Goal: Task Accomplishment & Management: Complete application form

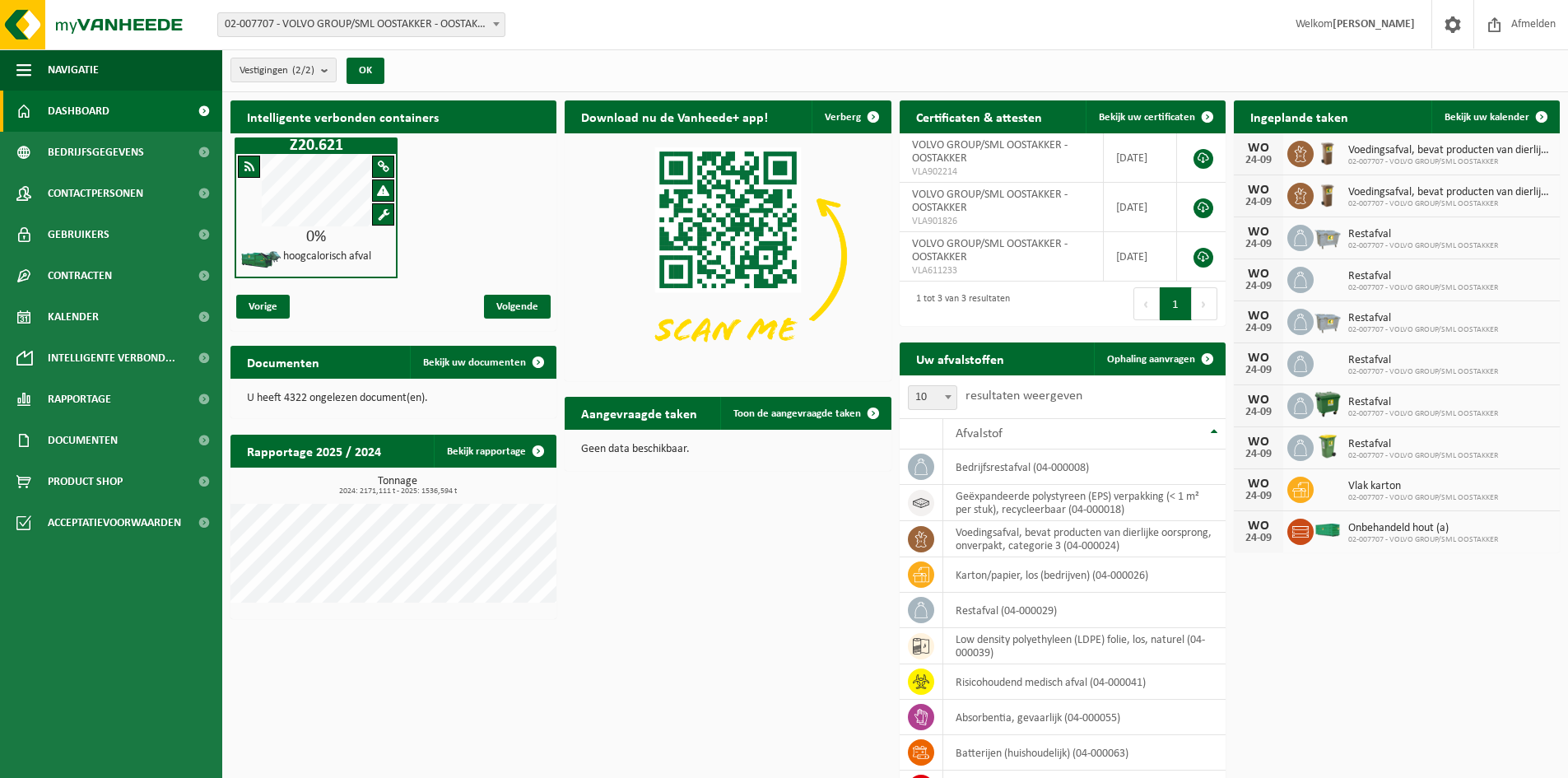
click at [344, 310] on div "Vorige Volgende" at bounding box center [393, 306] width 326 height 48
click at [280, 299] on span "Vorige" at bounding box center [263, 307] width 53 height 24
click at [513, 295] on span "Volgende" at bounding box center [518, 307] width 67 height 24
click at [329, 302] on div "Vorige Volgende" at bounding box center [393, 306] width 326 height 48
click at [108, 322] on link "Kalender" at bounding box center [111, 317] width 222 height 41
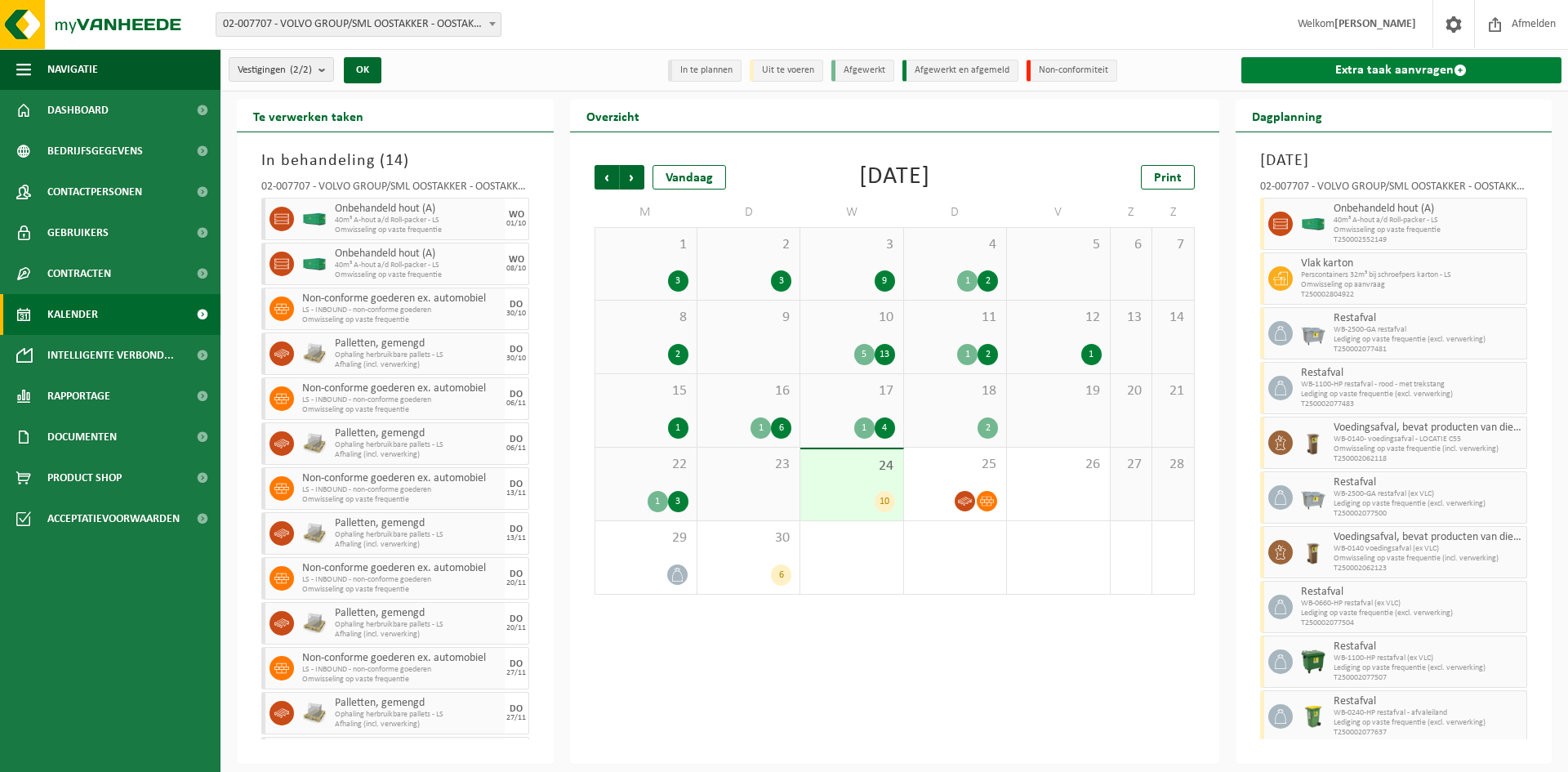
click at [1325, 75] on link "Extra taak aanvragen" at bounding box center [1402, 70] width 321 height 26
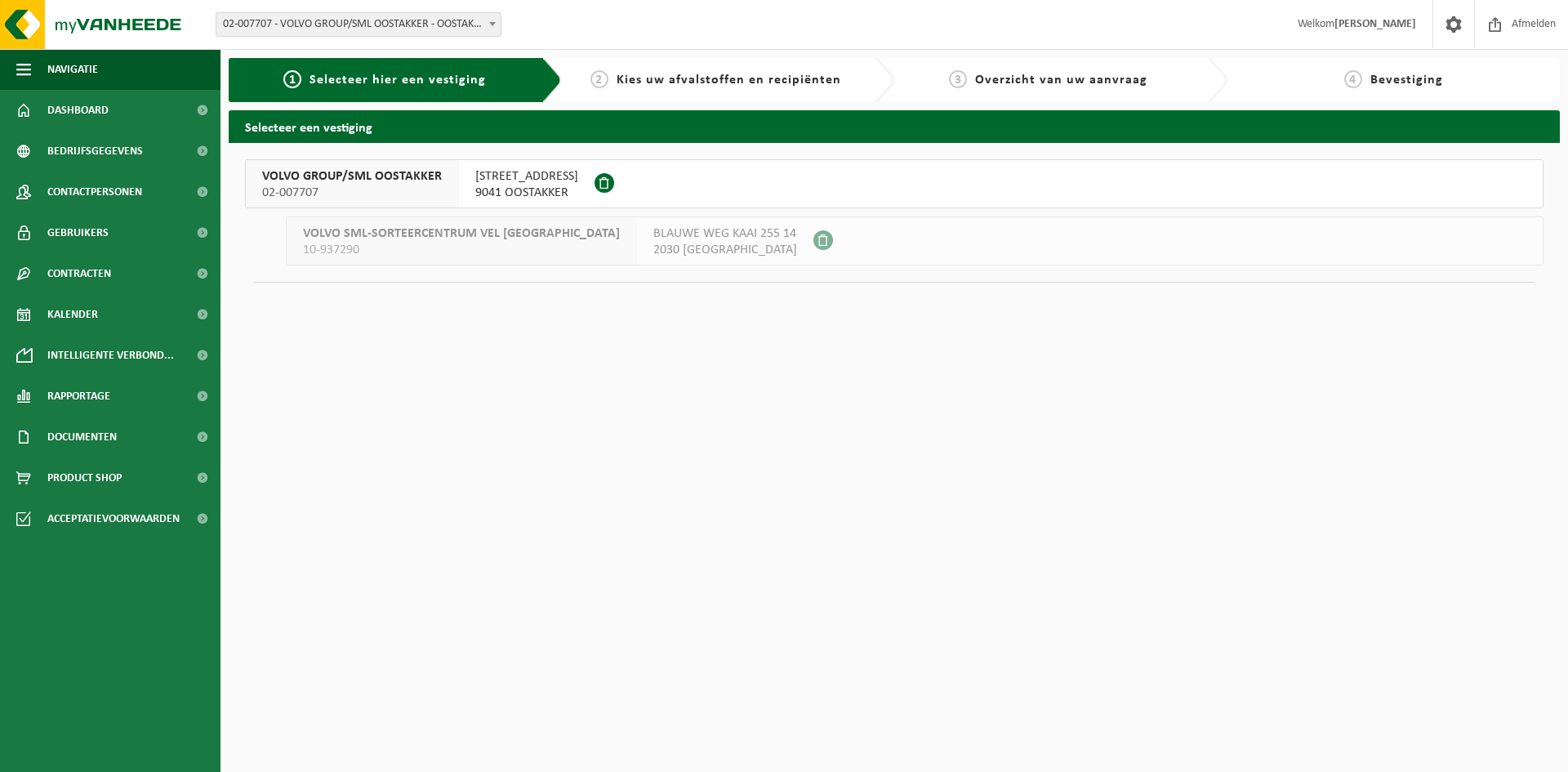
click at [520, 178] on span "SMALLEHEERWEG 29" at bounding box center [527, 176] width 103 height 16
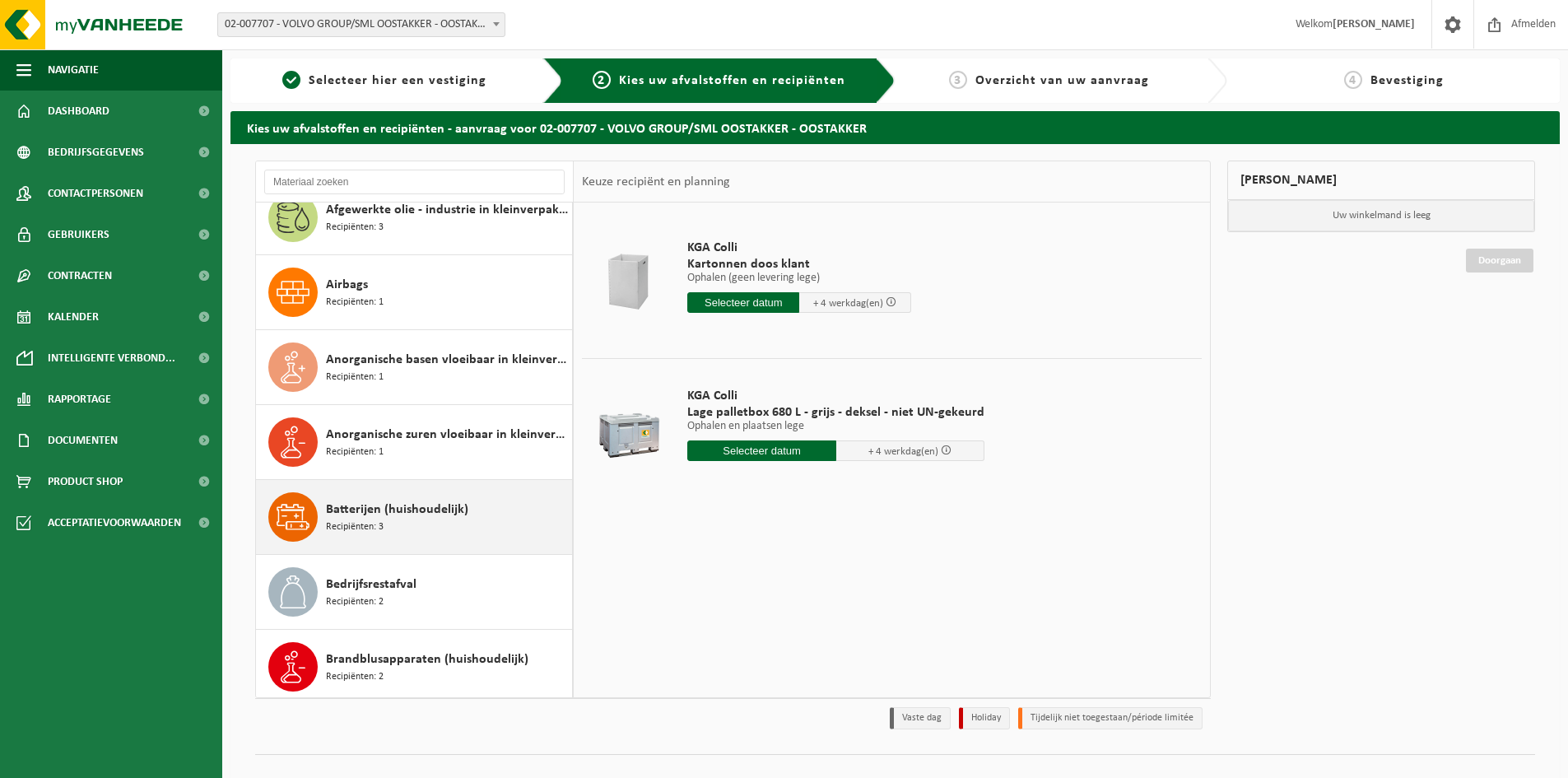
click at [423, 521] on div "Batterijen (huishoudelijk) Recipiënten: 3" at bounding box center [446, 516] width 242 height 49
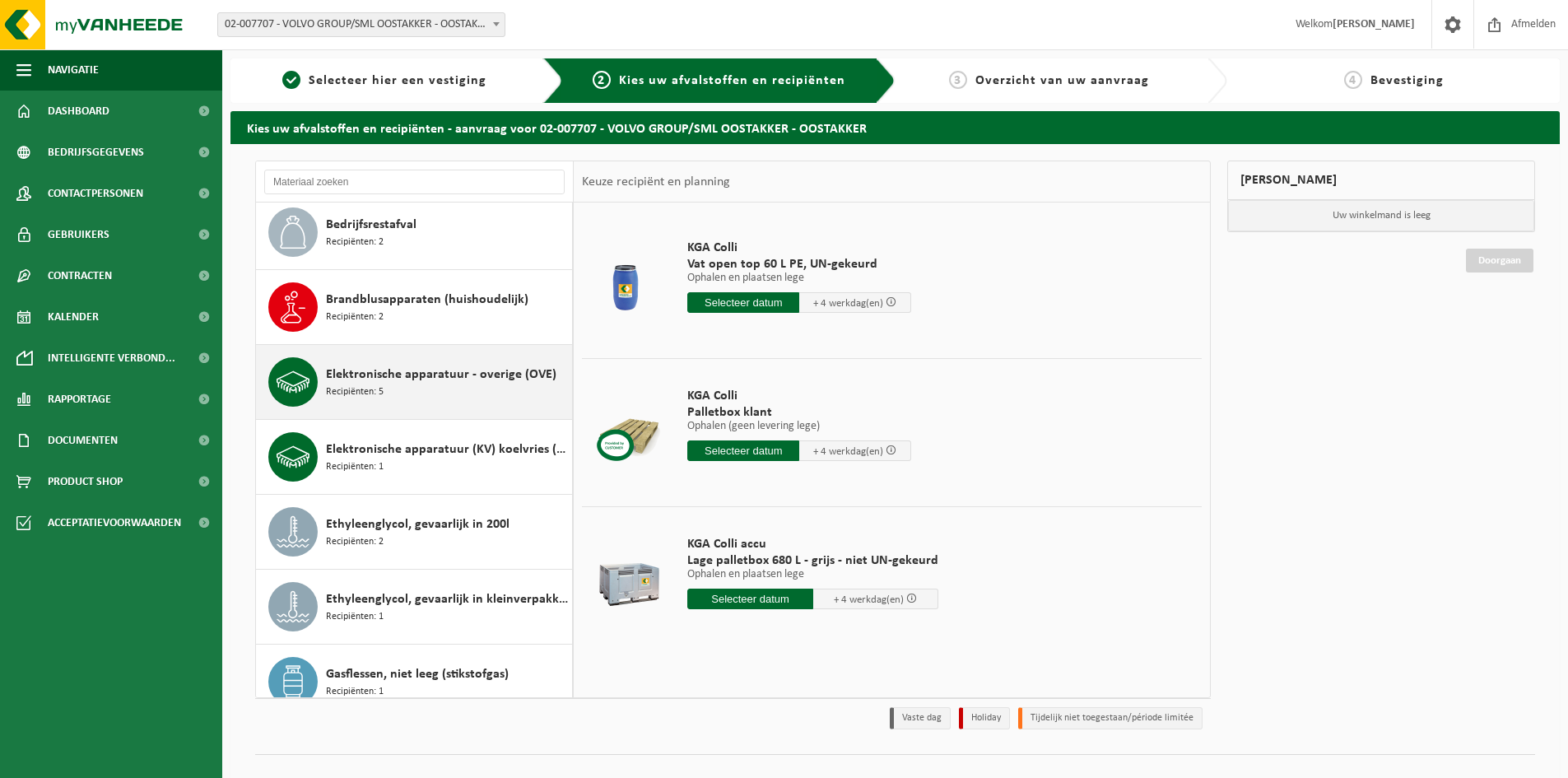
click at [428, 376] on span "Elektronische apparatuur - overige (OVE)" at bounding box center [441, 374] width 231 height 20
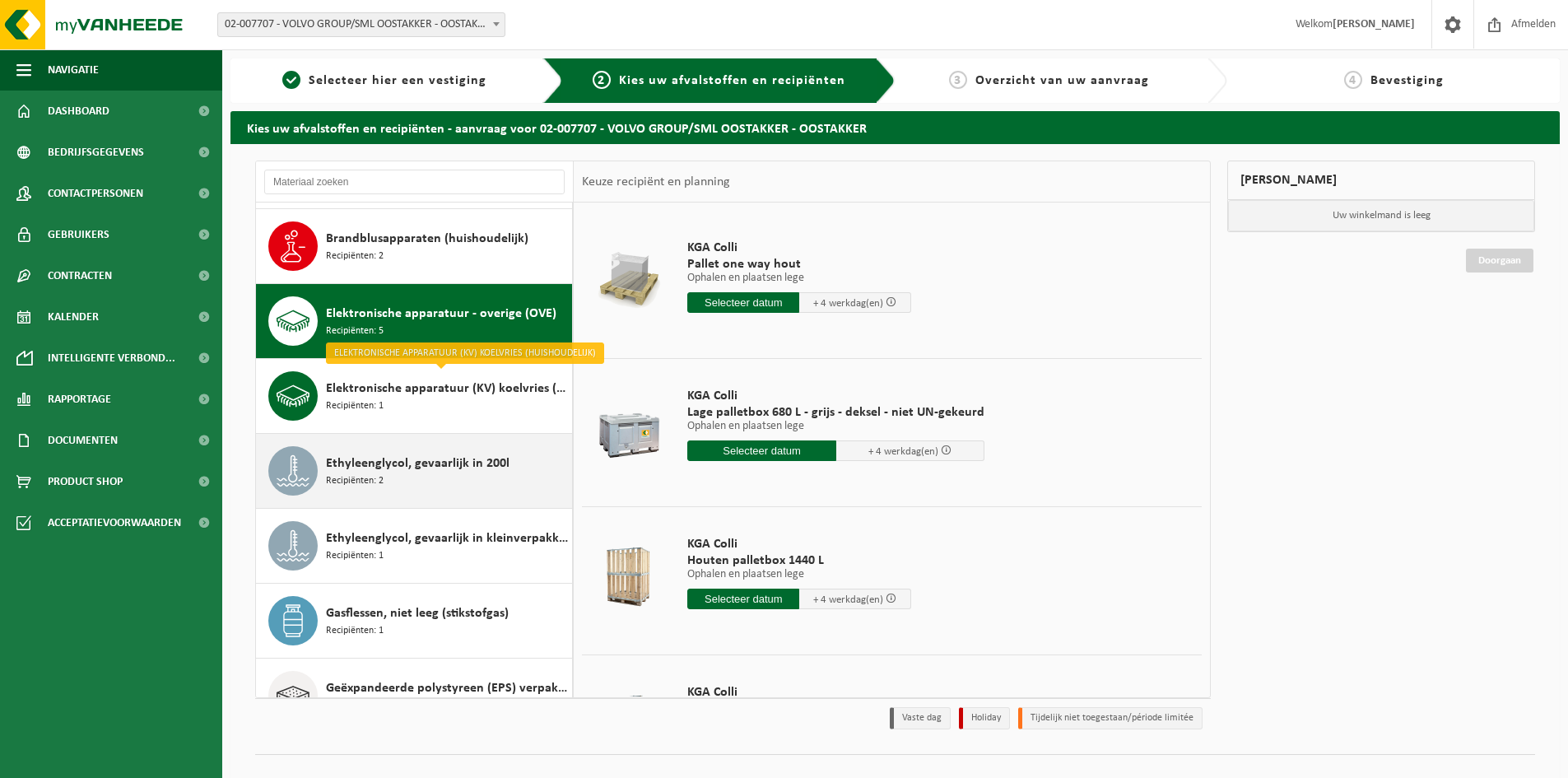
scroll to position [667, 0]
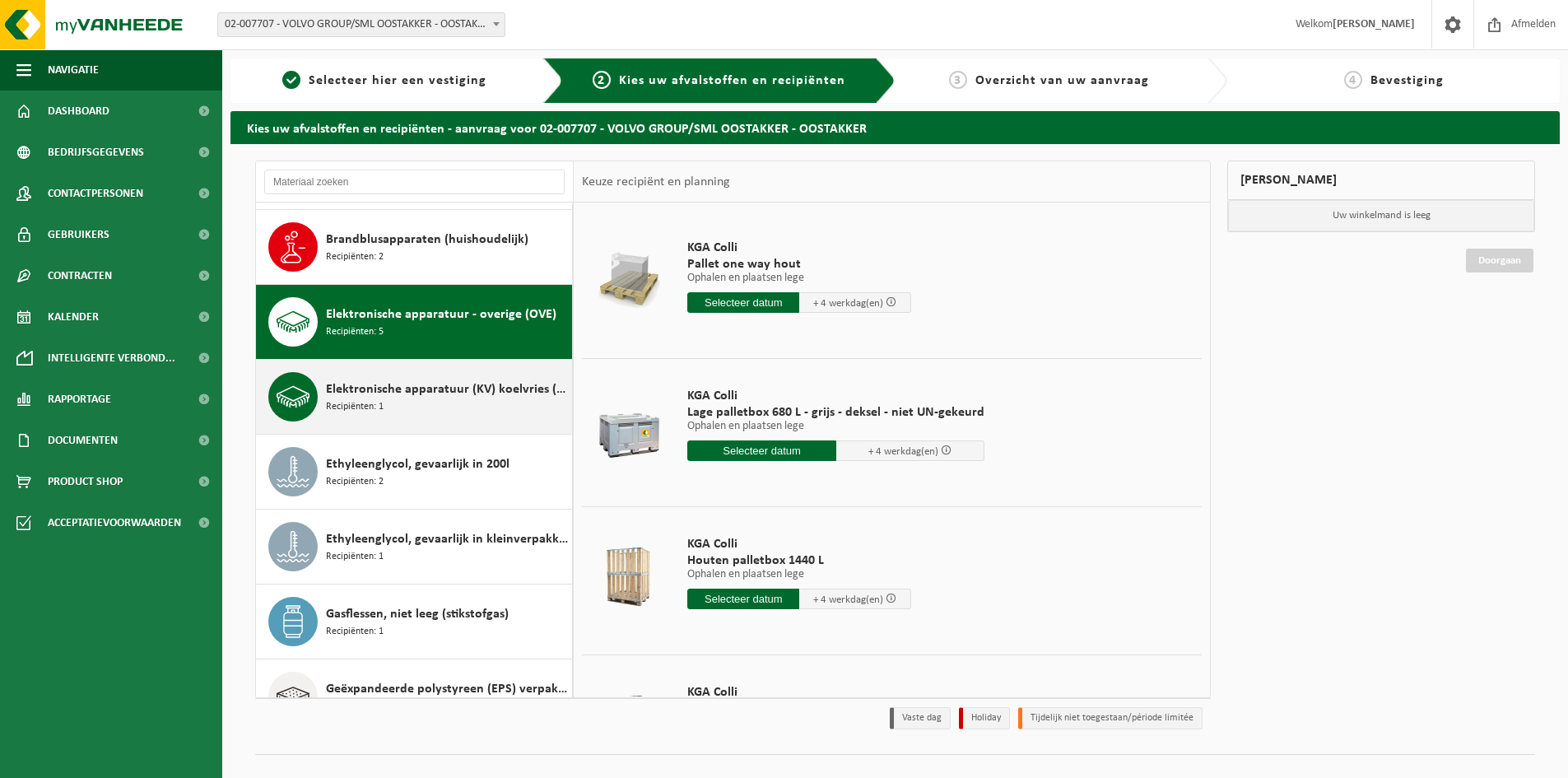
click at [410, 392] on span "Elektronische apparatuur (KV) koelvries (huishoudelijk)" at bounding box center [446, 389] width 242 height 20
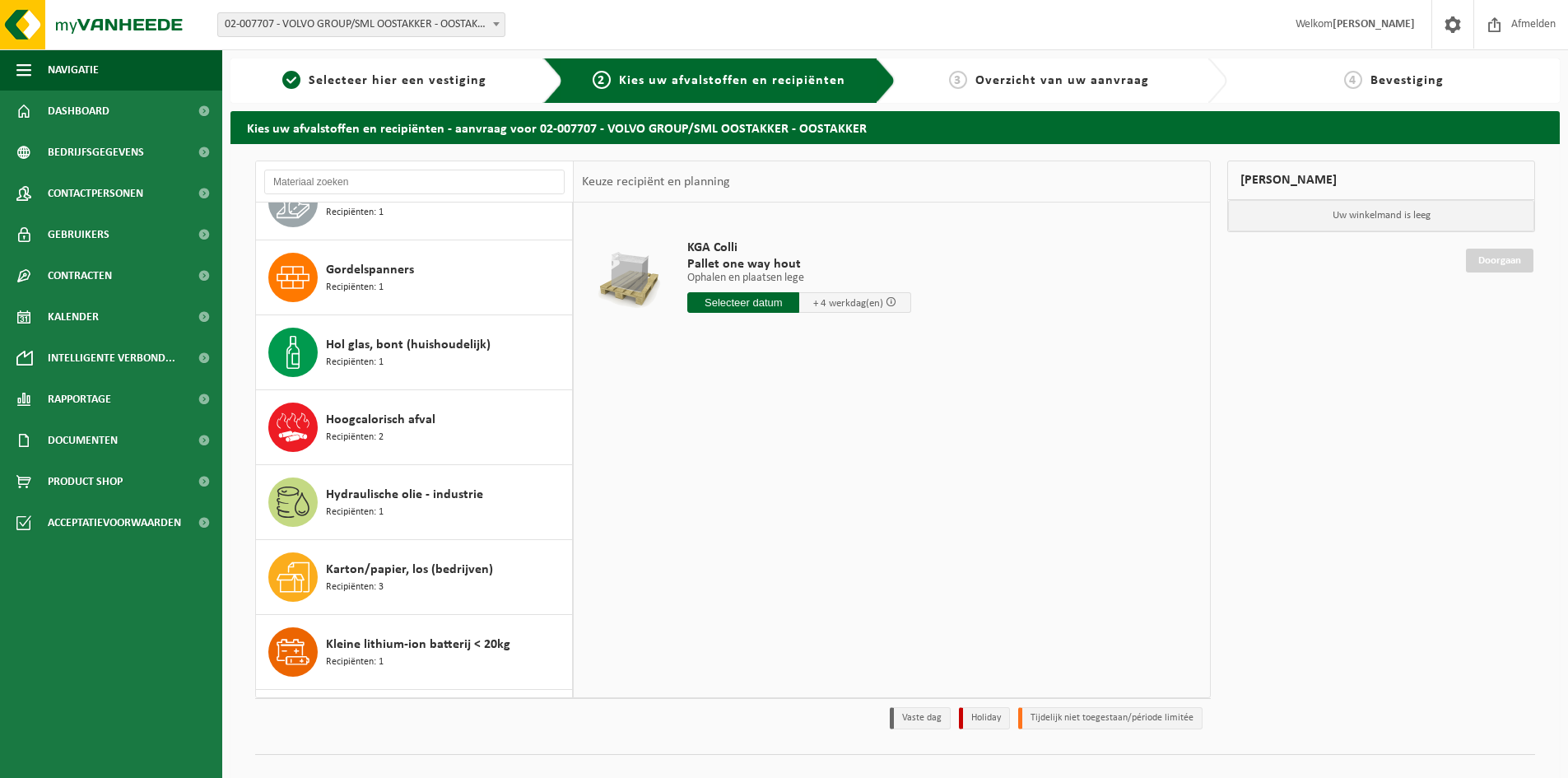
scroll to position [1318, 0]
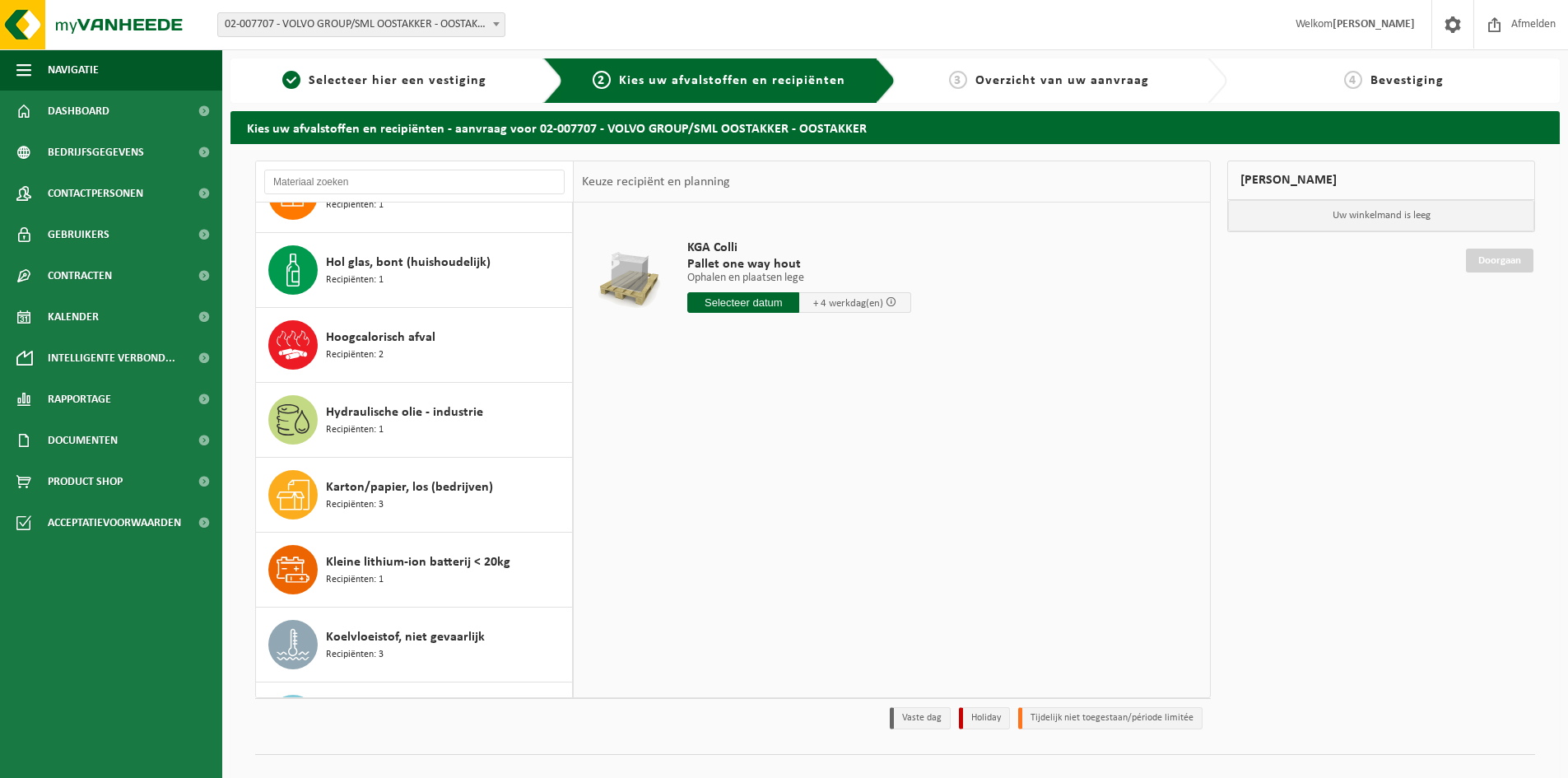
click at [355, 165] on div at bounding box center [415, 182] width 317 height 41
click at [354, 182] on input "text" at bounding box center [414, 182] width 300 height 25
click at [428, 581] on div "Kleine lithium-ion batterij < 20kg Recipiënten: 1" at bounding box center [446, 569] width 242 height 49
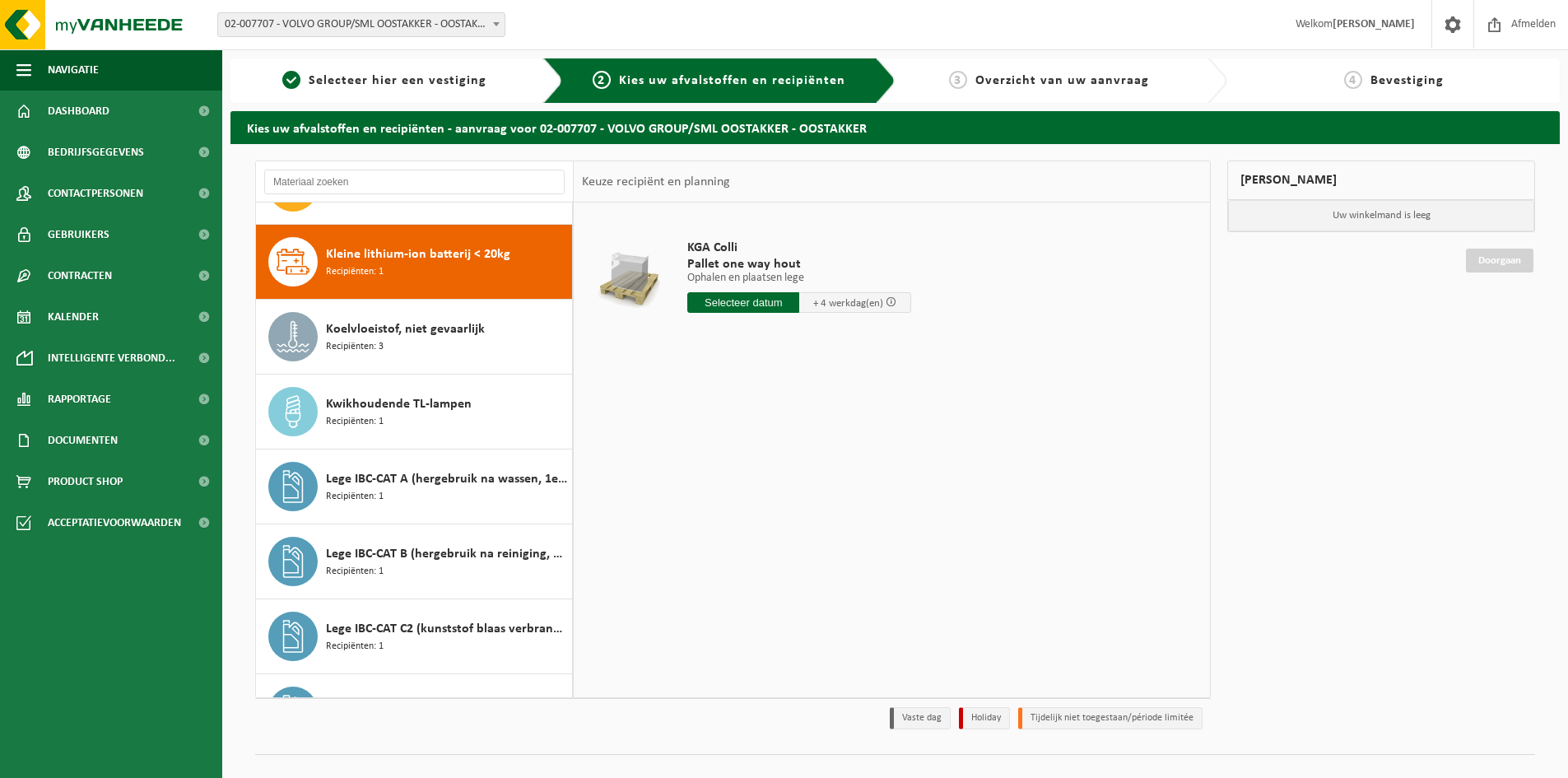
scroll to position [1648, 0]
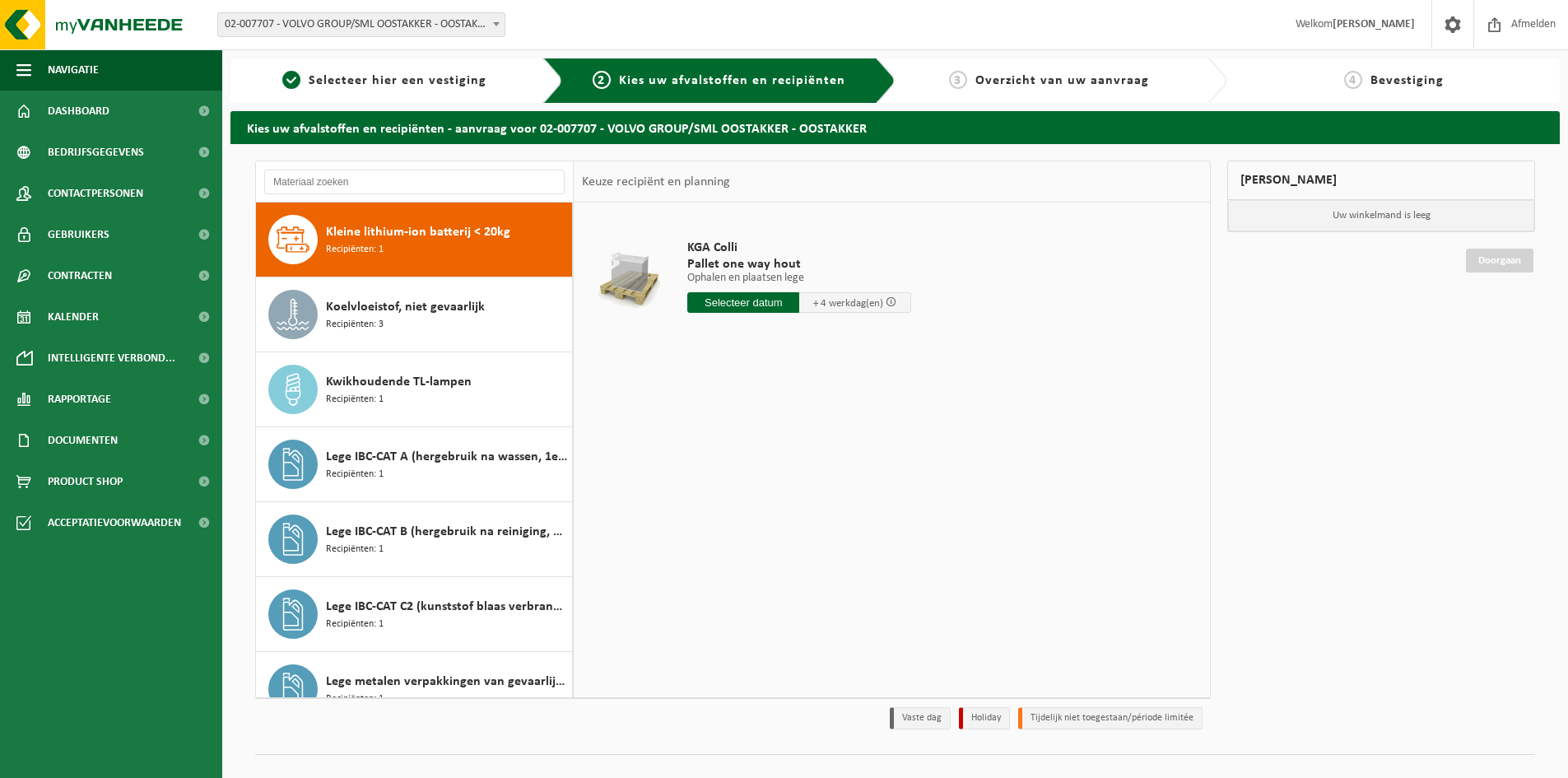
click at [914, 486] on div "KGA Colli Pallet one way hout Ophalen en plaatsen lege Ophalen en plaatsen lege…" at bounding box center [892, 449] width 636 height 494
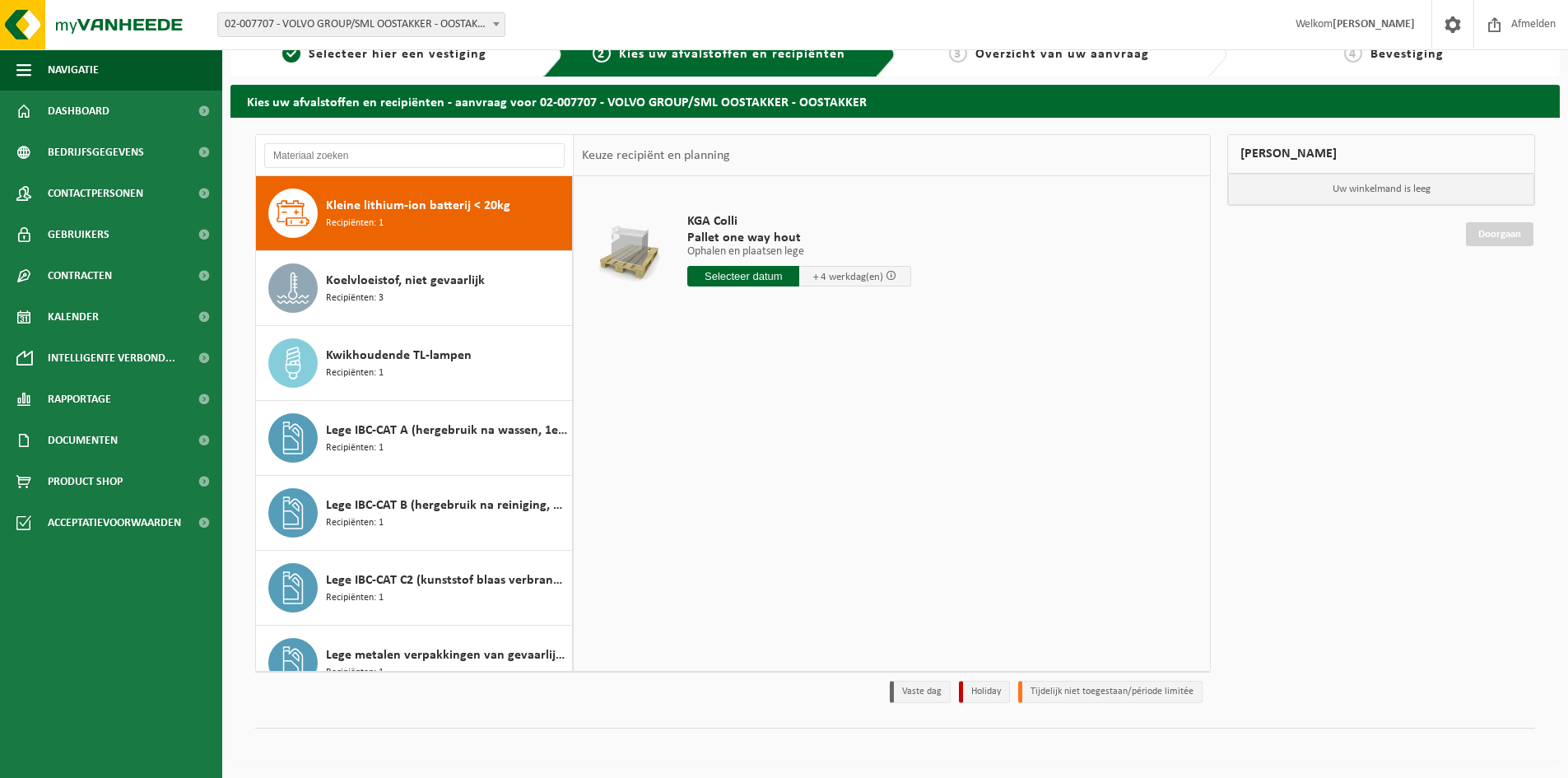
scroll to position [0, 0]
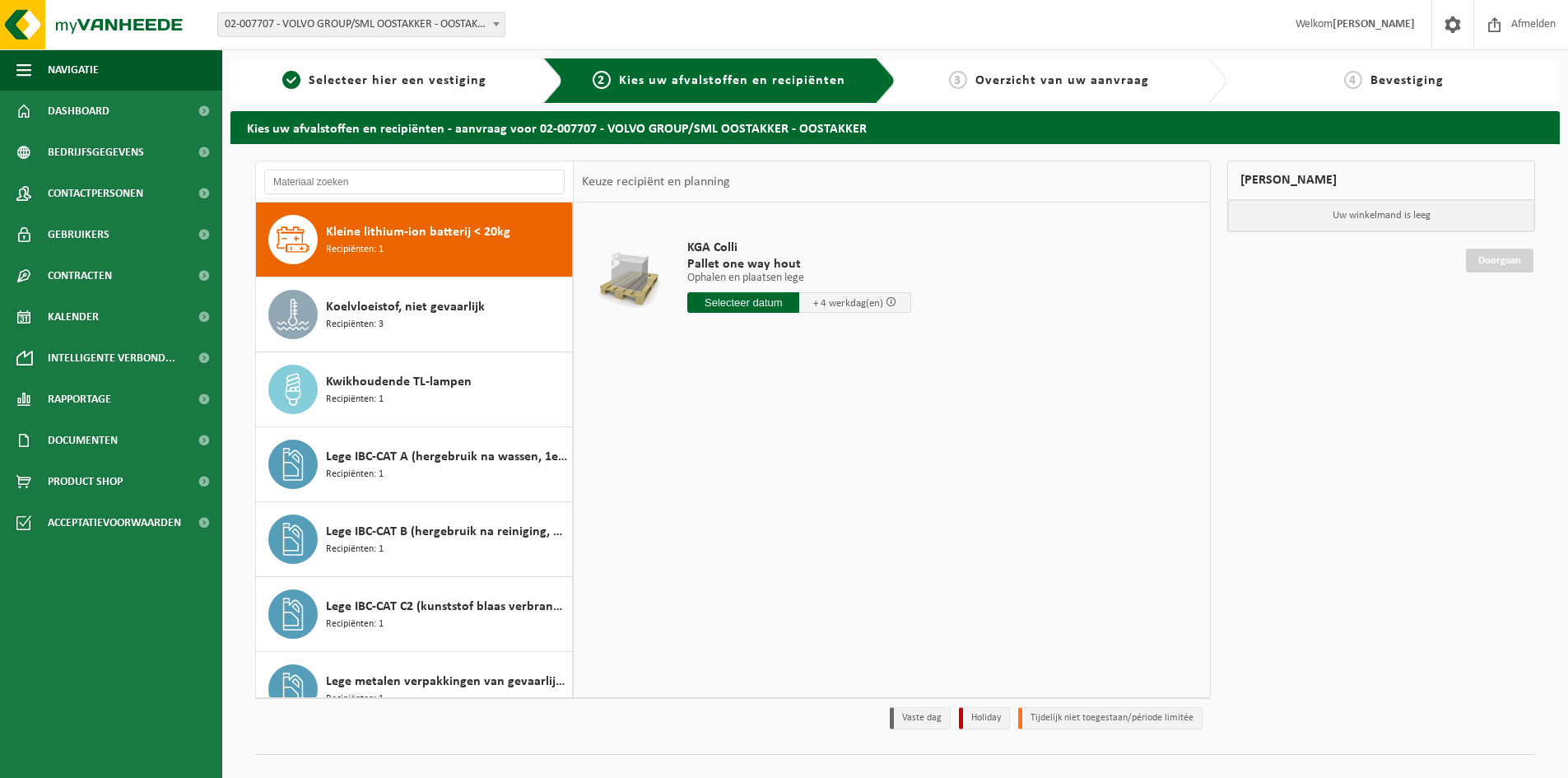
click at [803, 522] on div "KGA Colli Pallet one way hout Ophalen en plaatsen lege Ophalen en plaatsen lege…" at bounding box center [892, 449] width 636 height 494
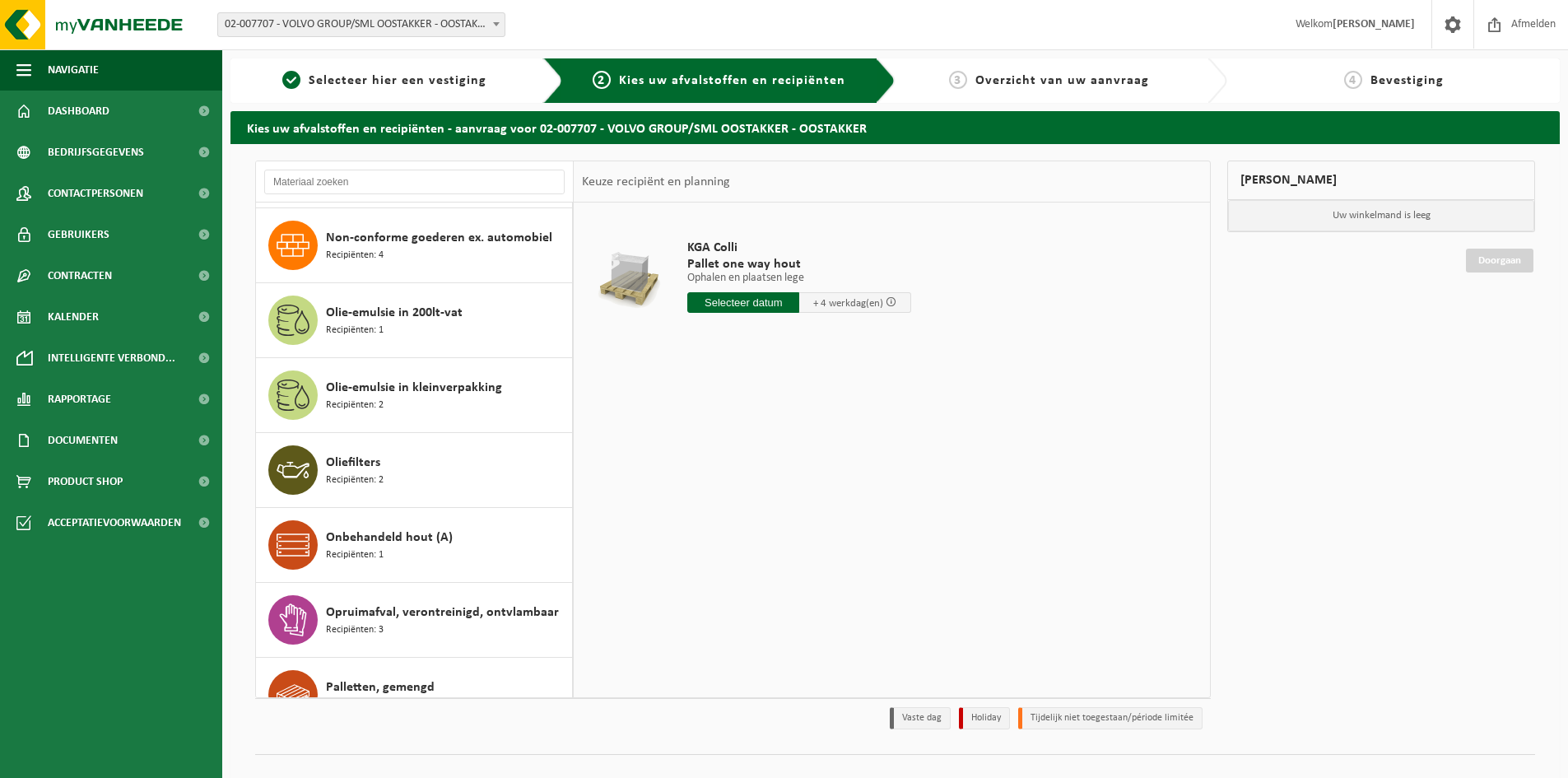
scroll to position [2466, 0]
click at [759, 304] on input "text" at bounding box center [743, 303] width 112 height 21
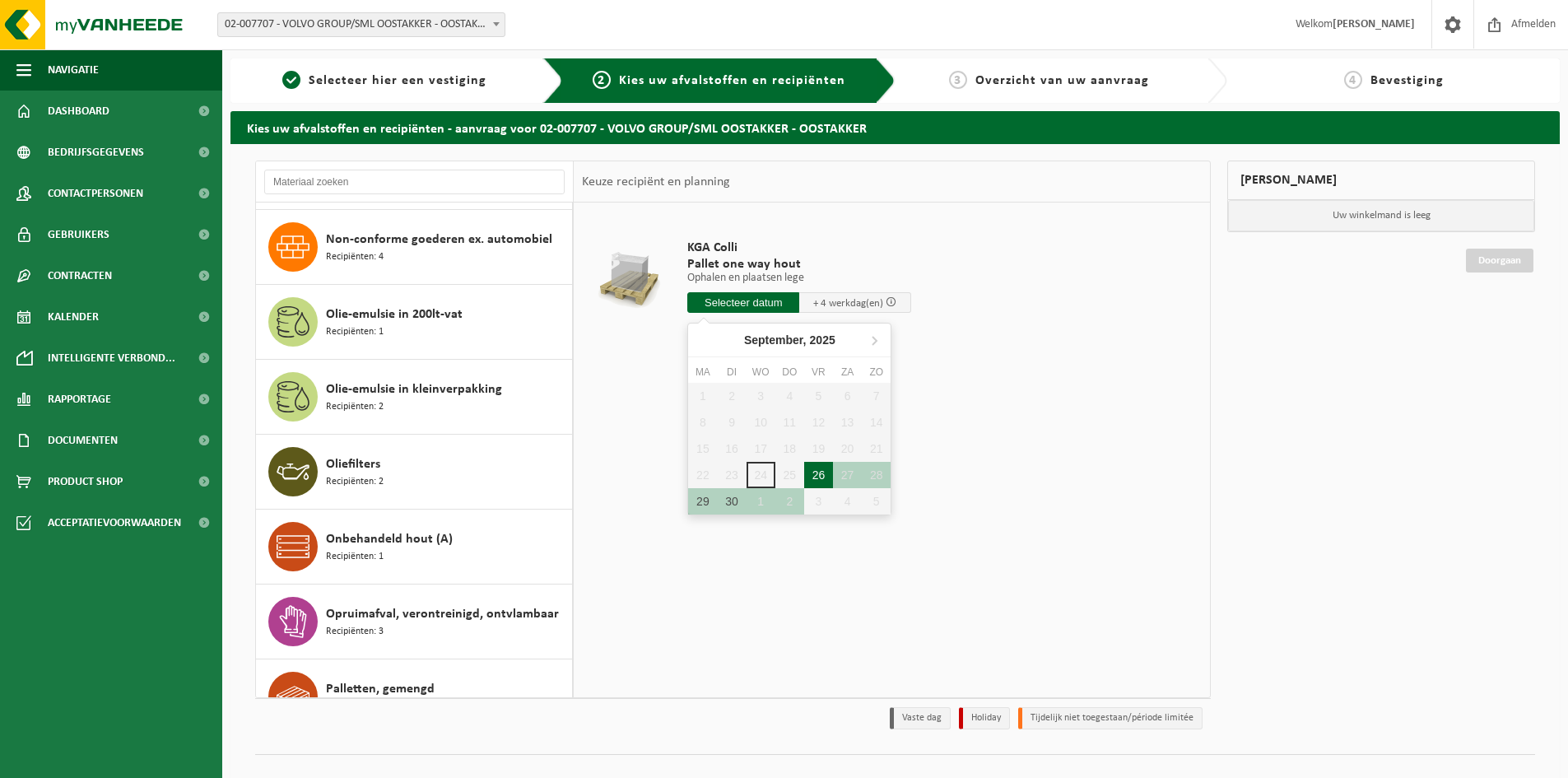
click at [821, 470] on div "26" at bounding box center [818, 475] width 28 height 27
type input "Van 2025-09-26"
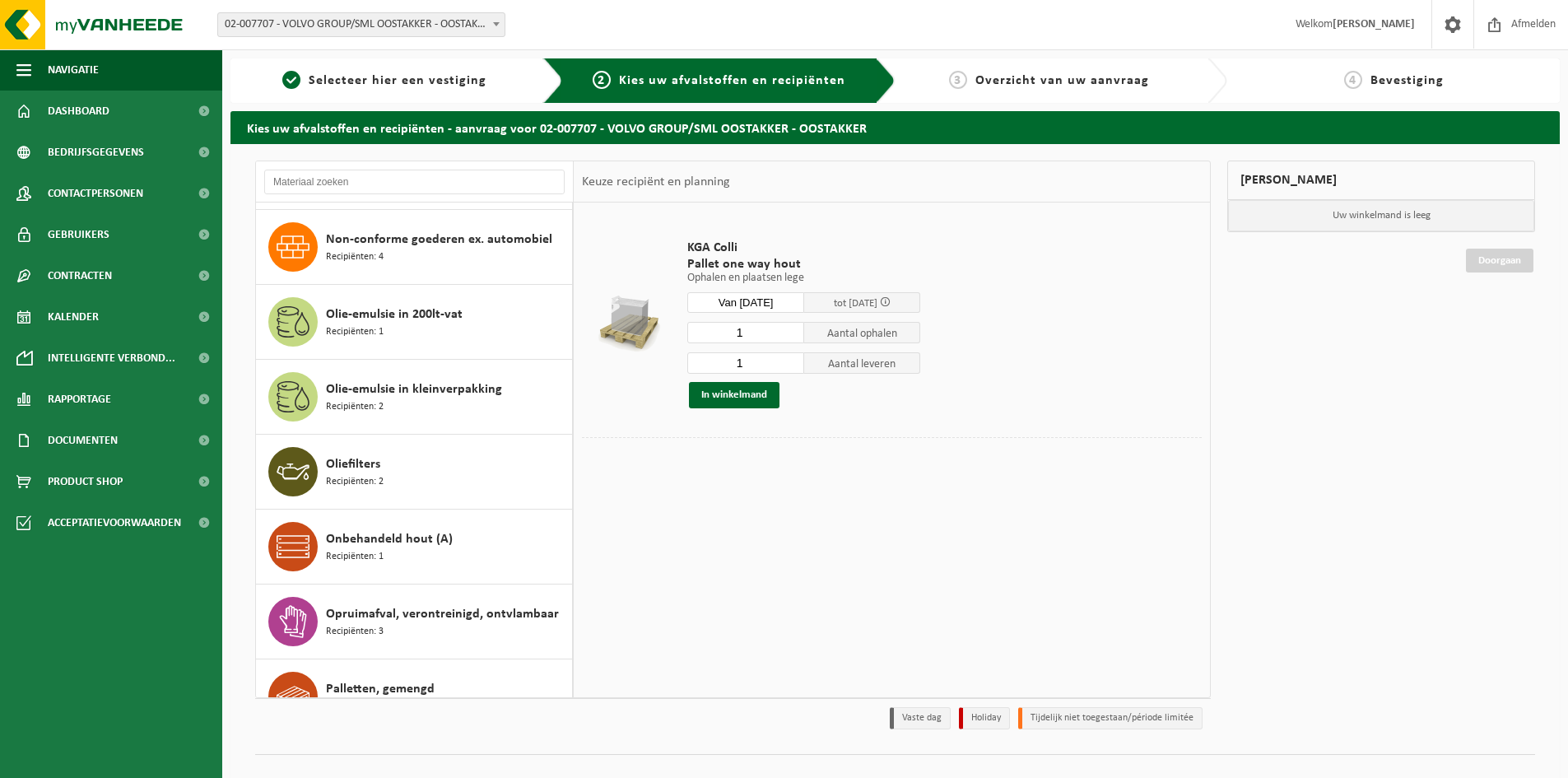
click at [968, 485] on table "KGA Colli Pallet one way hout Ophalen en plaatsen lege Ophalen en plaatsen lege…" at bounding box center [892, 344] width 636 height 285
type input "0"
click at [790, 369] on input "0" at bounding box center [746, 363] width 117 height 22
click at [752, 402] on button "In winkelmand" at bounding box center [734, 395] width 90 height 27
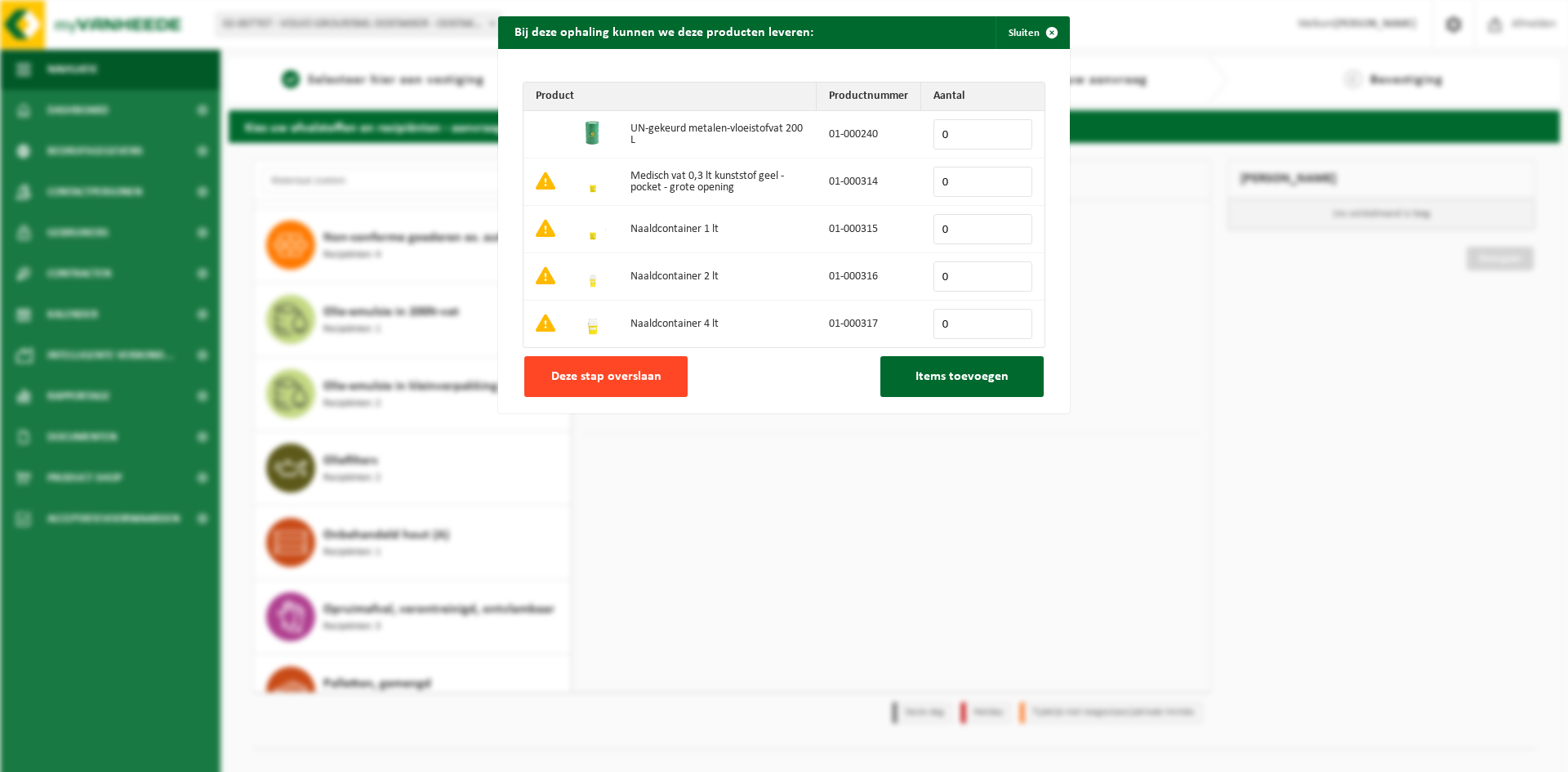
click at [600, 383] on span "Deze stap overslaan" at bounding box center [606, 376] width 110 height 13
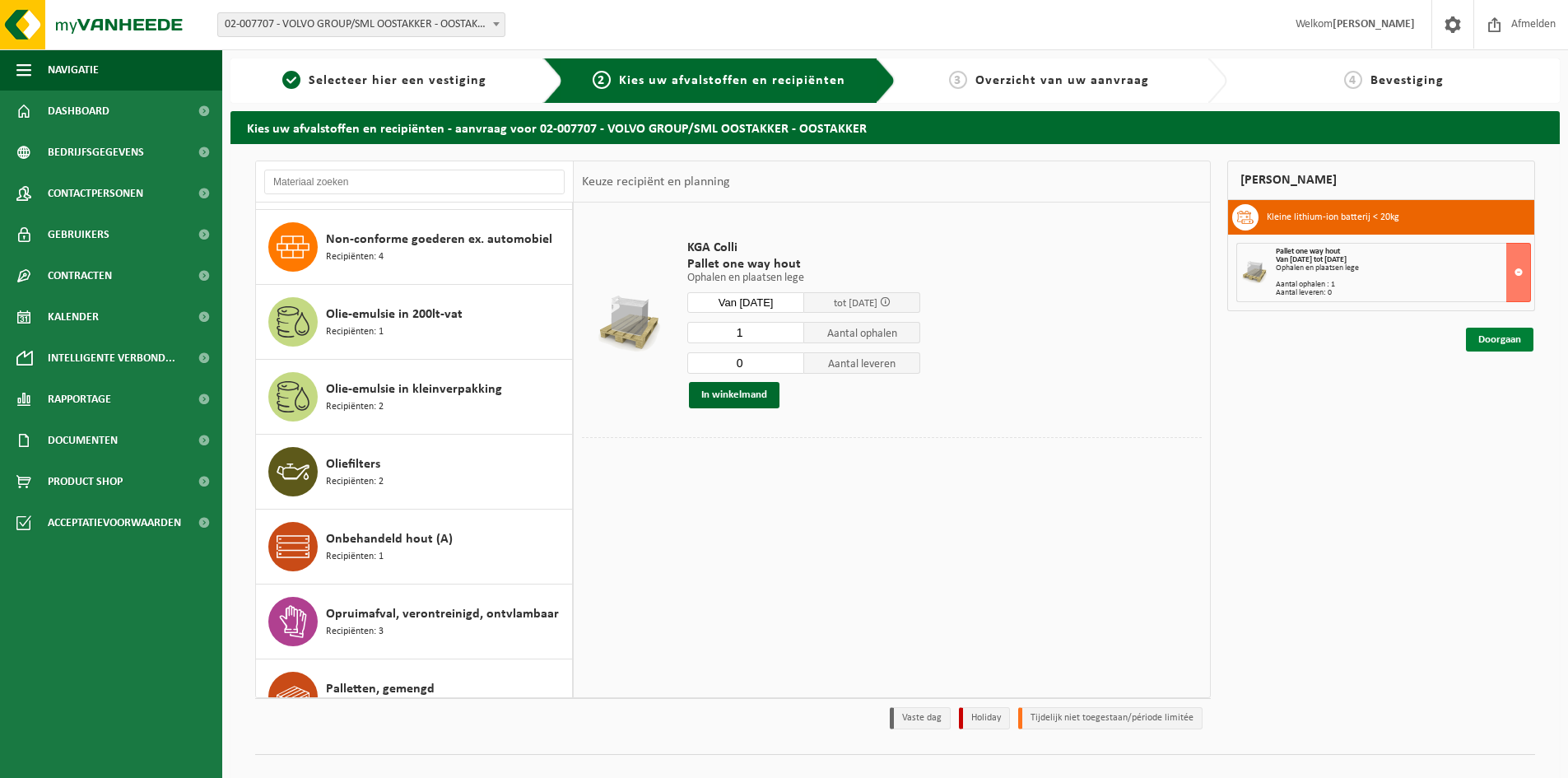
click at [1487, 341] on link "Doorgaan" at bounding box center [1499, 340] width 67 height 24
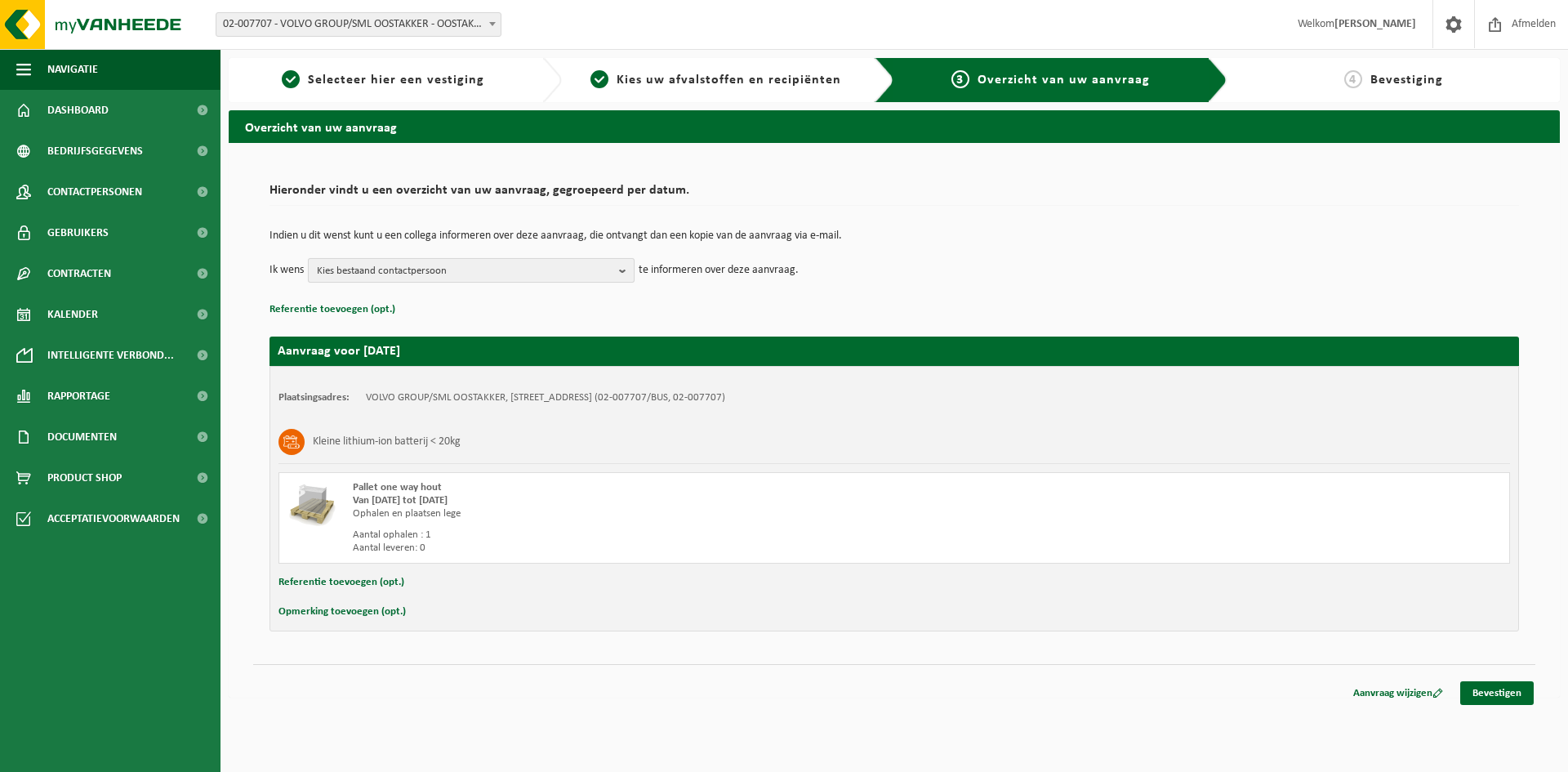
click at [515, 273] on span "Kies bestaand contactpersoon" at bounding box center [464, 271] width 295 height 25
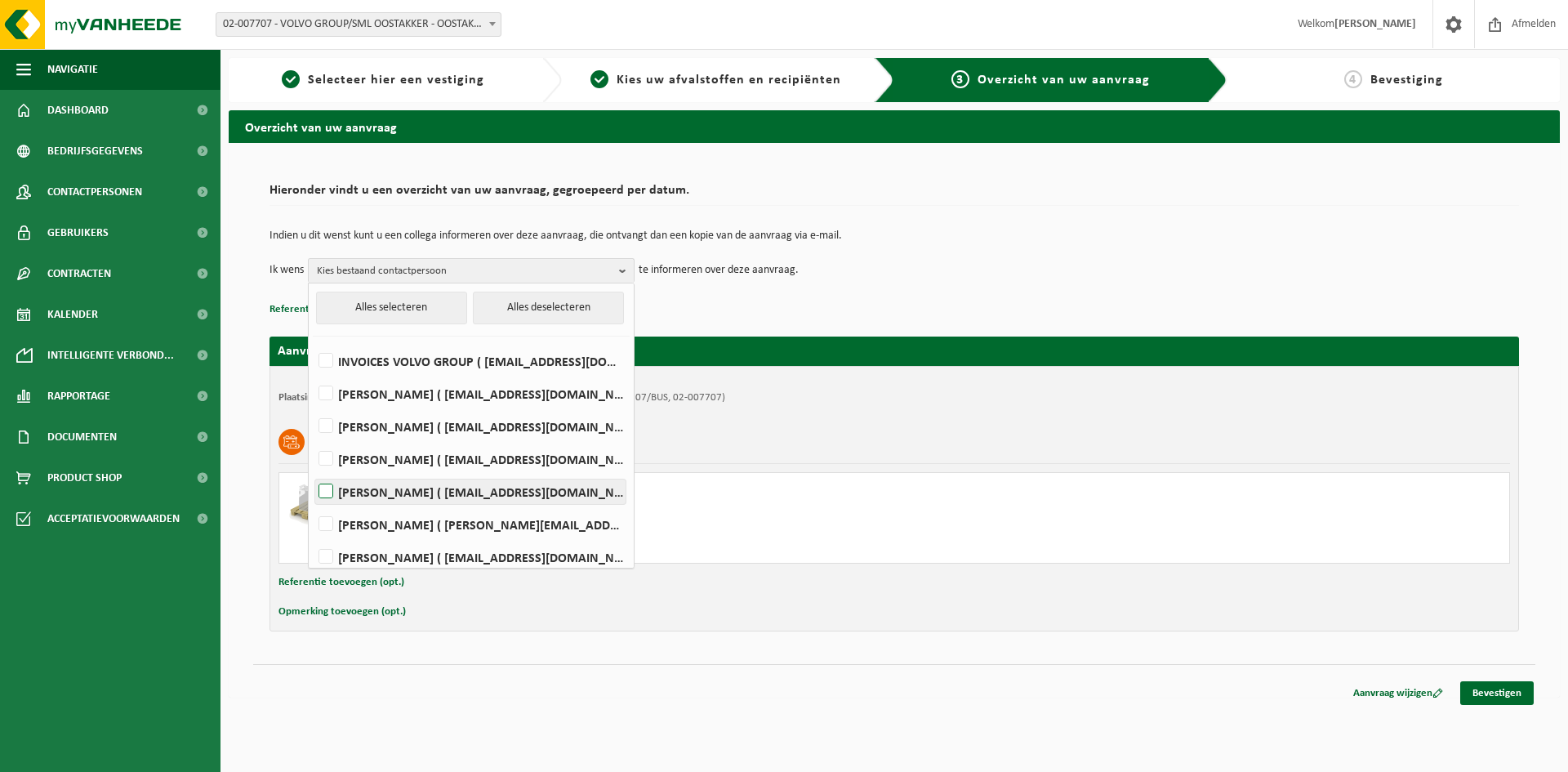
click at [326, 496] on label "PIETER CLAEYS ( pieter.claeys@volvo.com )" at bounding box center [470, 492] width 311 height 25
click at [312, 471] on input "PIETER CLAEYS ( pieter.claeys@volvo.com )" at bounding box center [312, 471] width 1 height 1
checkbox input "true"
click at [1185, 687] on div "Hieronder vindt u een overzicht van uw aanvraag, gegroepeerd per datum. Indien …" at bounding box center [895, 420] width 1332 height 555
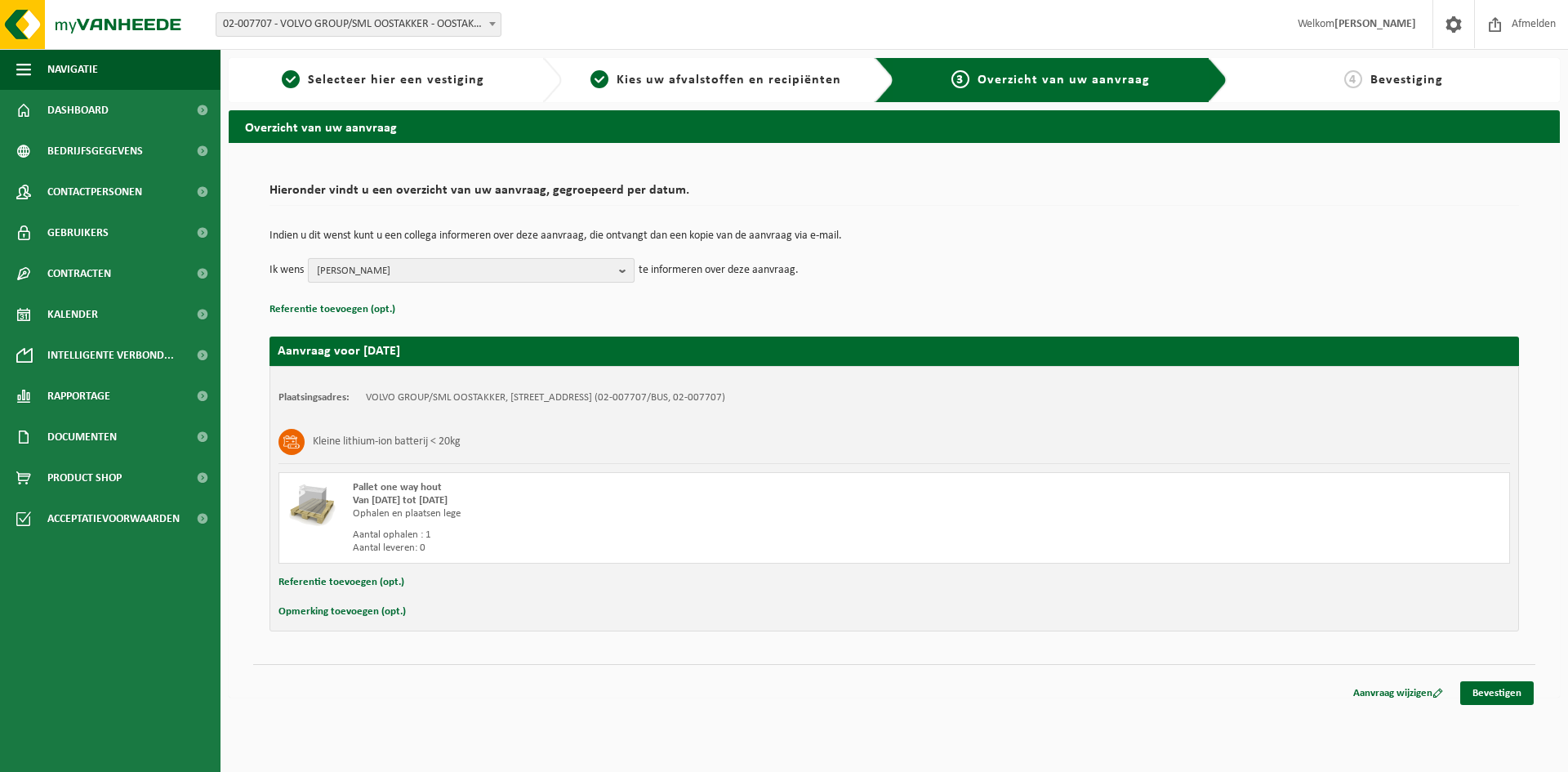
click at [465, 272] on span "PIETER CLAEYS" at bounding box center [464, 271] width 295 height 25
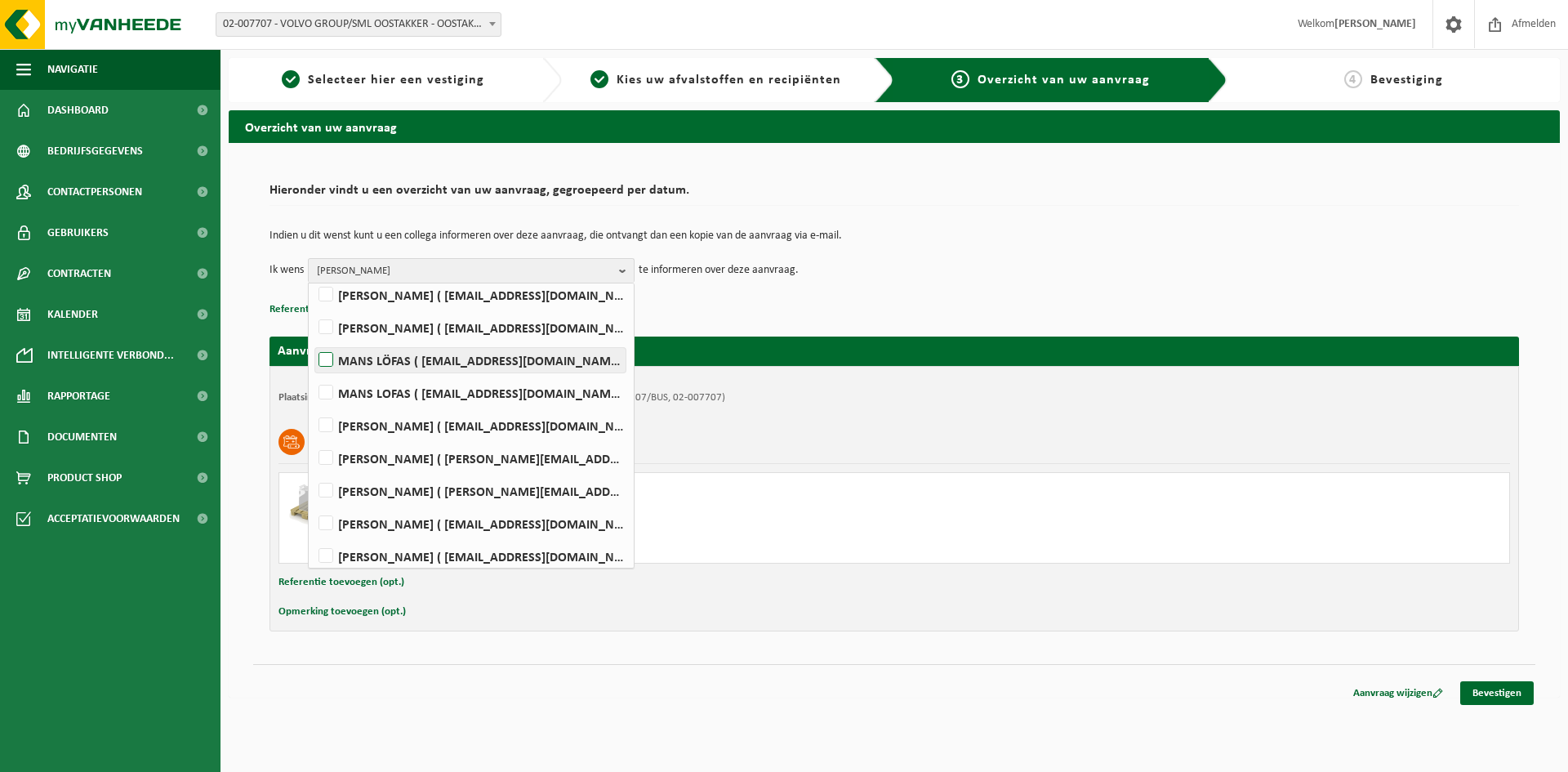
scroll to position [761, 0]
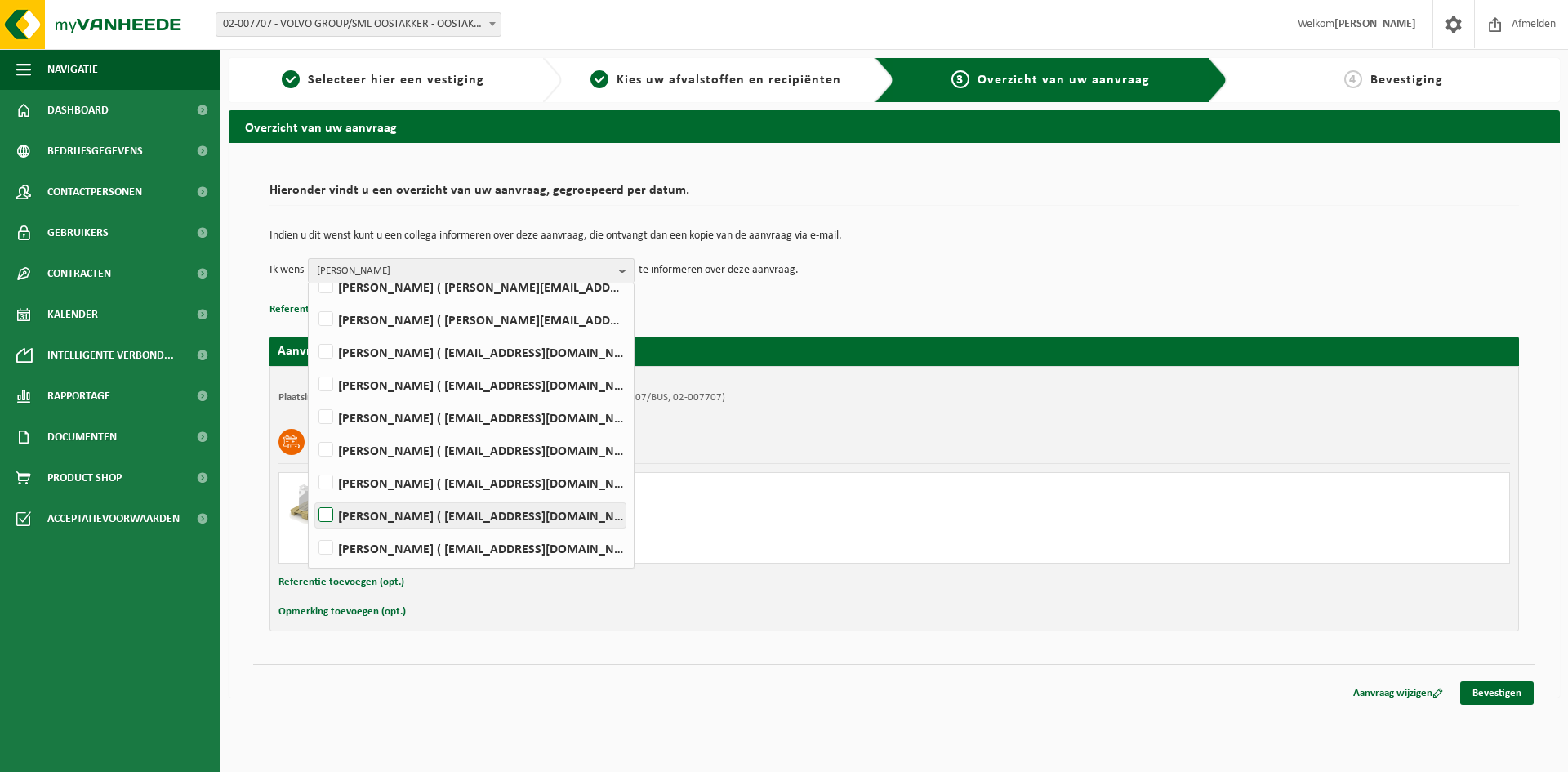
click at [334, 513] on label "LENNERT VERSTRAETE ( lennert.verstraete@volvo.com )" at bounding box center [470, 515] width 311 height 25
click at [312, 495] on input "LENNERT VERSTRAETE ( lennert.verstraete@volvo.com )" at bounding box center [312, 494] width 1 height 1
checkbox input "true"
click at [1058, 709] on div "Navigatie Afmelden Dashboard Bedrijfsgegevens Contactpersonen Gebruikers Contra…" at bounding box center [784, 357] width 1568 height 714
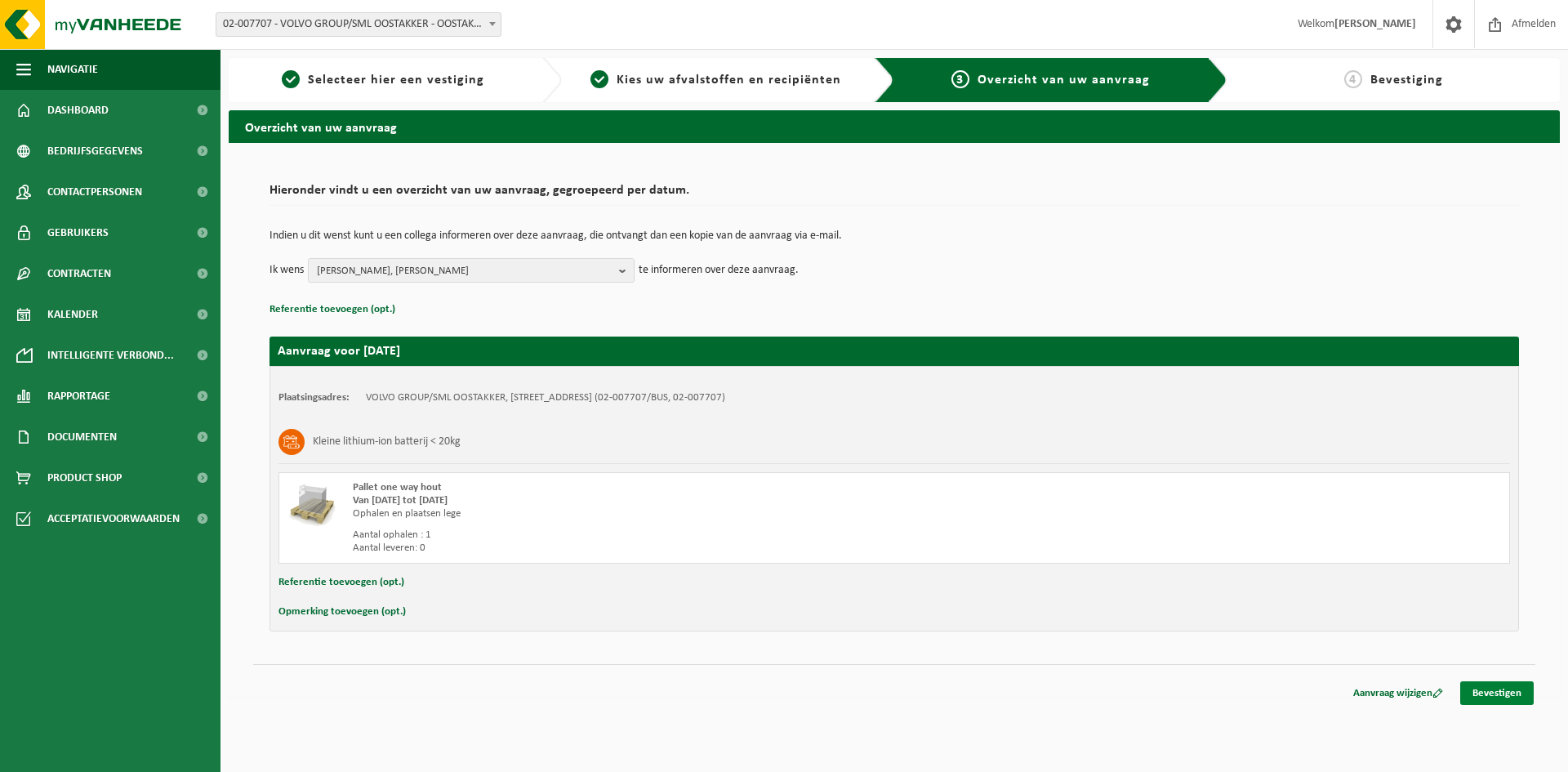
click at [1530, 695] on link "Bevestigen" at bounding box center [1497, 693] width 73 height 24
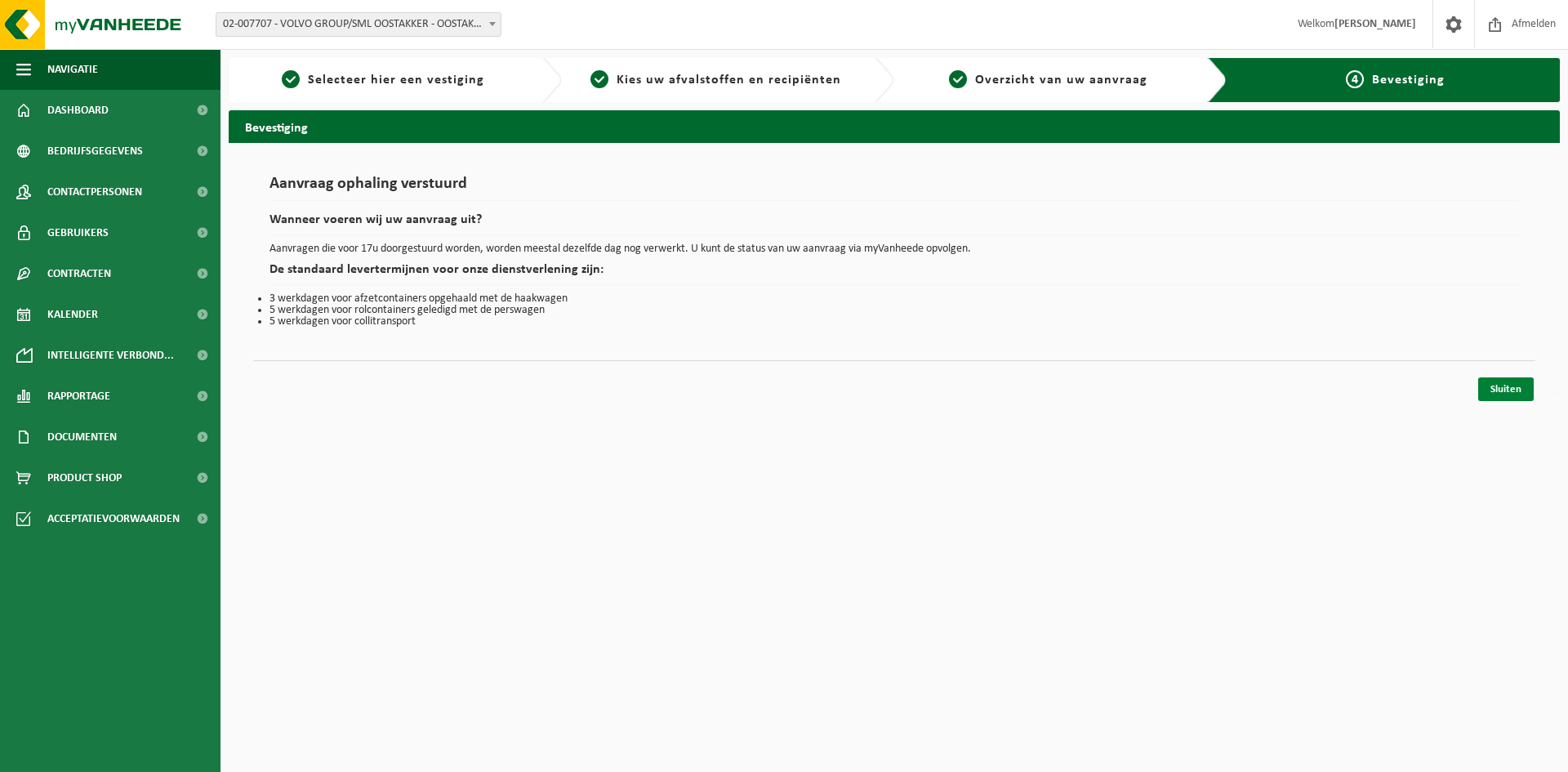
click at [1507, 378] on link "Sluiten" at bounding box center [1506, 389] width 55 height 24
